Goal: Task Accomplishment & Management: Use online tool/utility

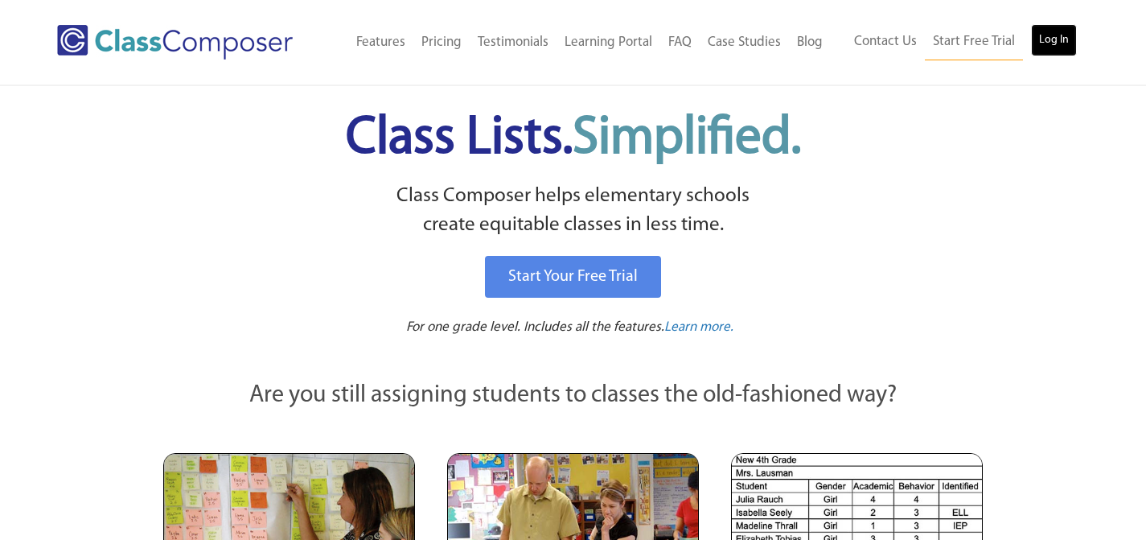
click at [1054, 27] on link "Log In" at bounding box center [1054, 40] width 46 height 32
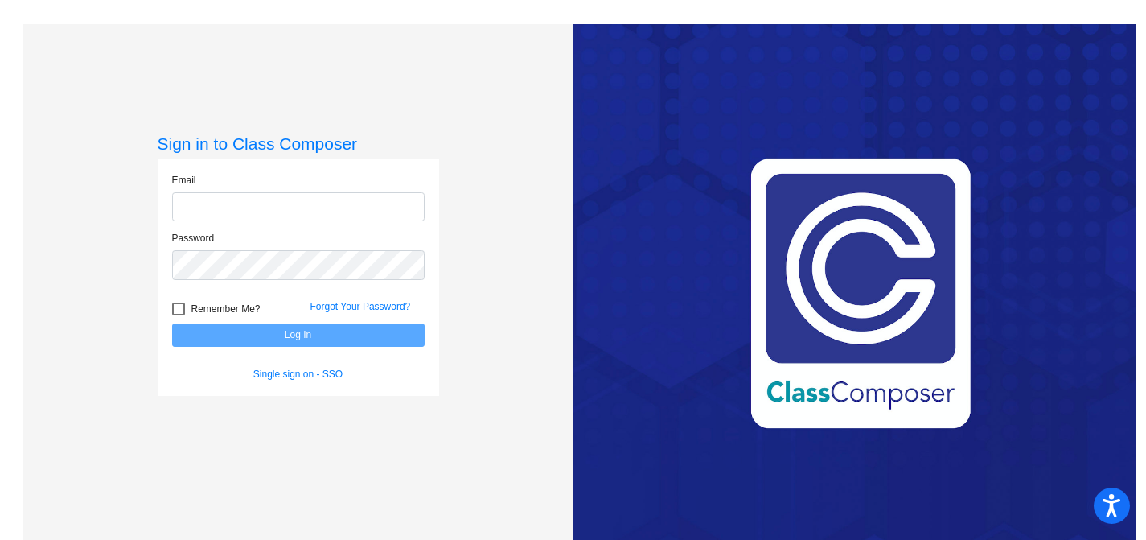
type input "[EMAIL_ADDRESS][DOMAIN_NAME]"
click at [339, 333] on button "Log In" at bounding box center [298, 334] width 252 height 23
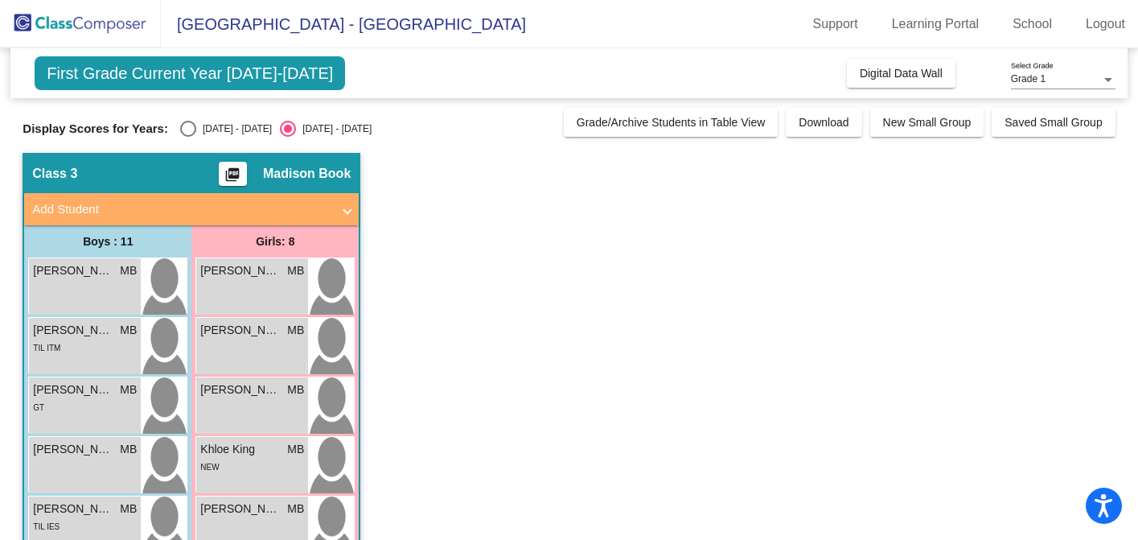
click at [181, 128] on div "Select an option" at bounding box center [188, 129] width 16 height 16
click at [187, 137] on input "2024 - 2025" at bounding box center [187, 137] width 1 height 1
radio input "true"
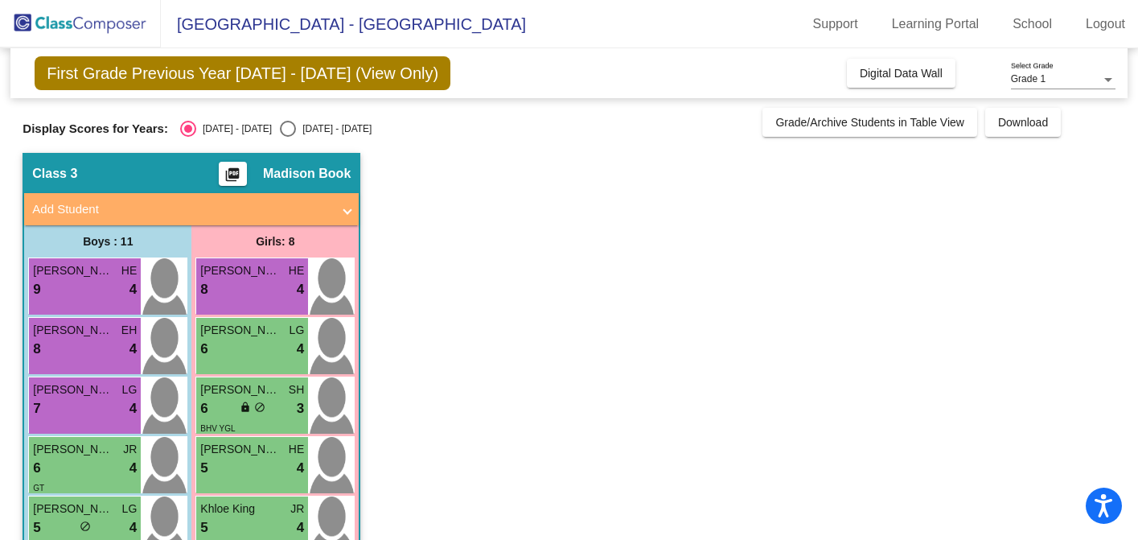
click at [494, 252] on app-classroom "Class 3 picture_as_pdf Madison Book Add Student First Name Last Name Student Id…" at bounding box center [569, 545] width 1092 height 785
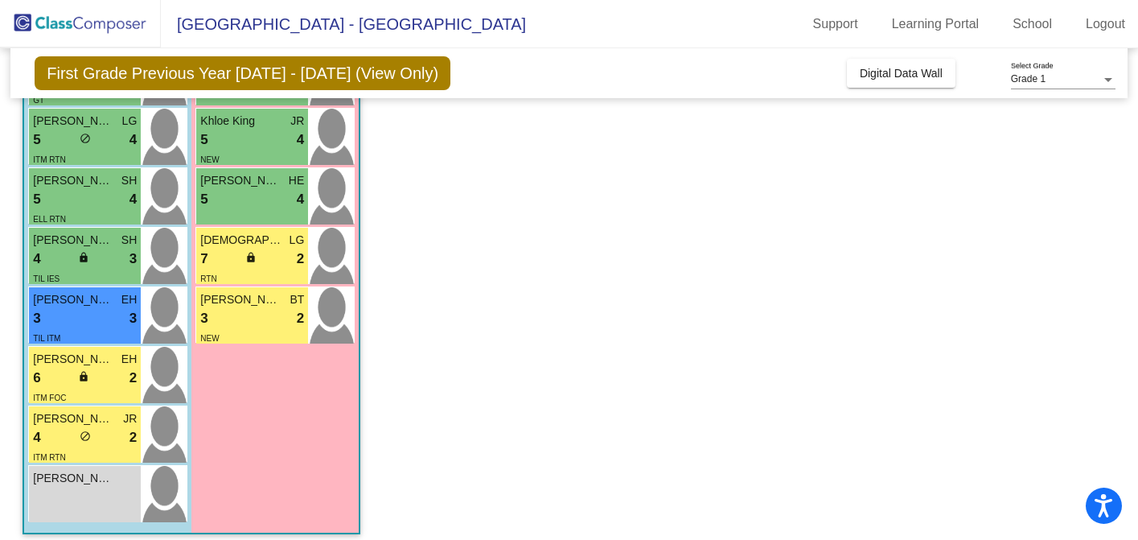
scroll to position [398, 0]
